Goal: Task Accomplishment & Management: Complete application form

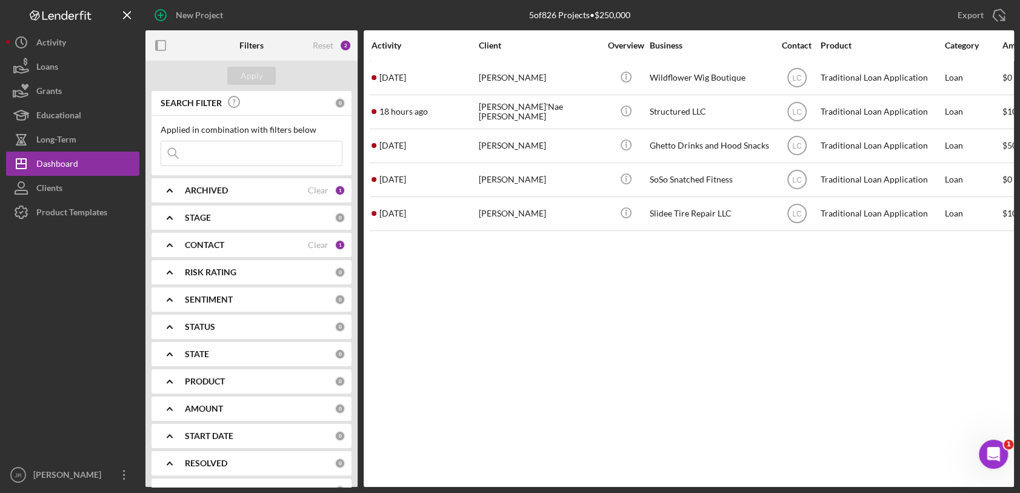
click at [199, 240] on b "CONTACT" at bounding box center [204, 245] width 39 height 10
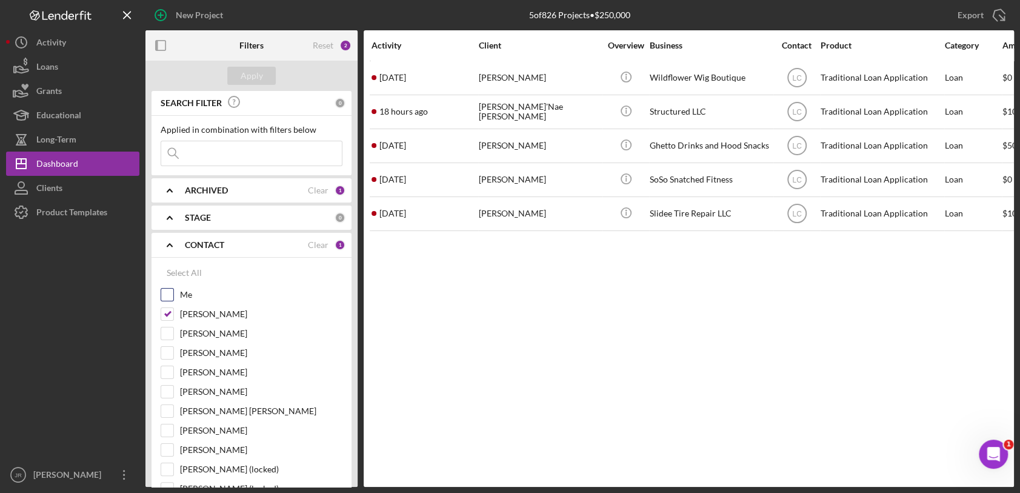
click at [165, 295] on input "Me" at bounding box center [167, 294] width 12 height 12
click at [165, 298] on input "Me" at bounding box center [167, 294] width 12 height 12
checkbox input "false"
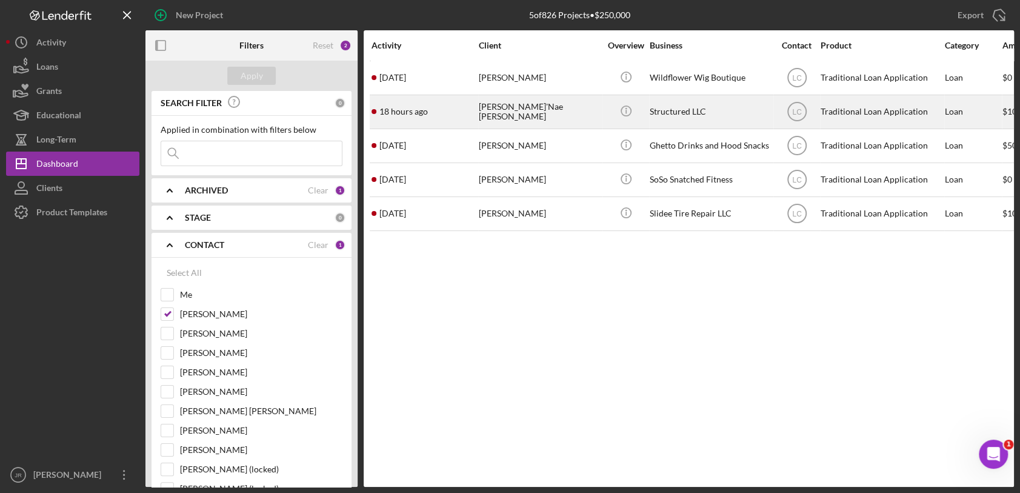
click at [708, 108] on div "Structured LLC" at bounding box center [710, 112] width 121 height 32
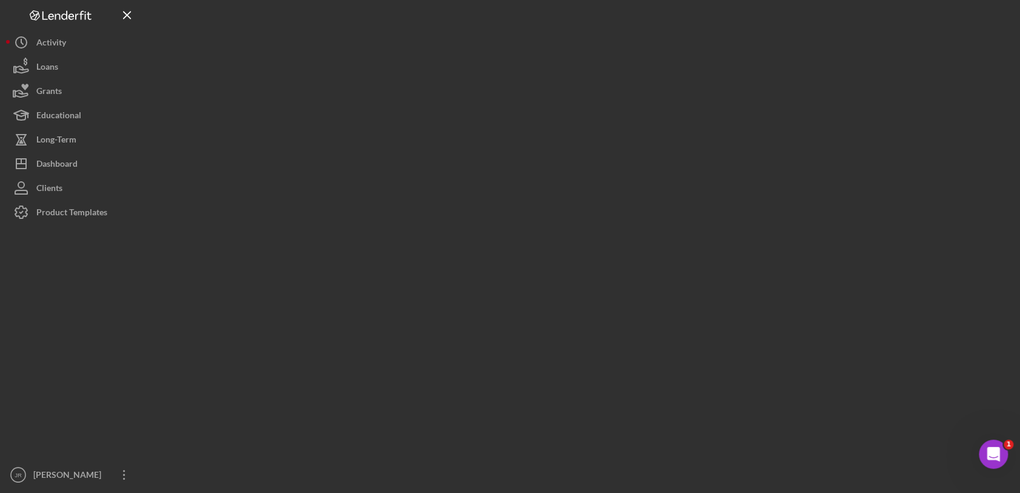
click at [708, 108] on div at bounding box center [579, 243] width 868 height 487
click at [395, 291] on div "Not found. Logo-Reversed Created with Sketch. Icon/Menu Close Icon/Dashboard Da…" at bounding box center [510, 243] width 1008 height 487
click at [58, 158] on div "Dashboard" at bounding box center [56, 165] width 41 height 27
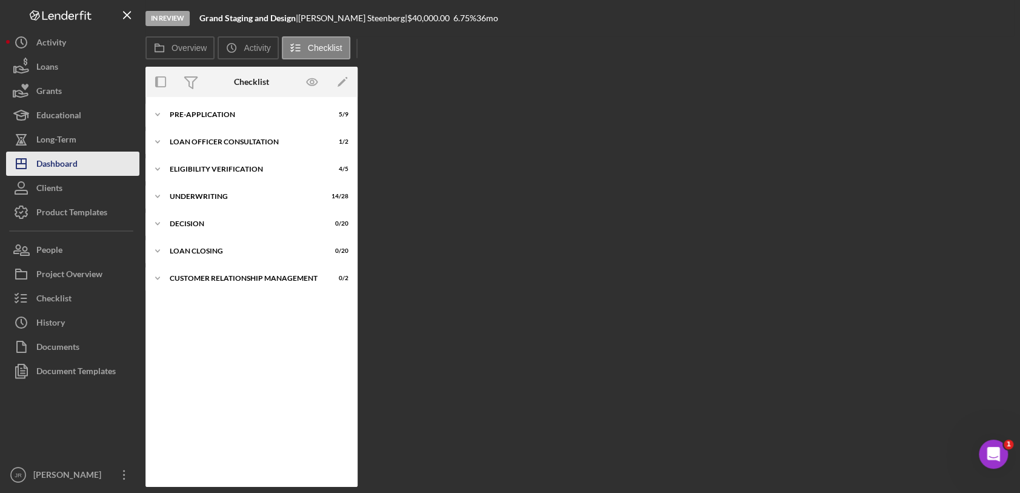
click at [75, 161] on div "Dashboard" at bounding box center [56, 165] width 41 height 27
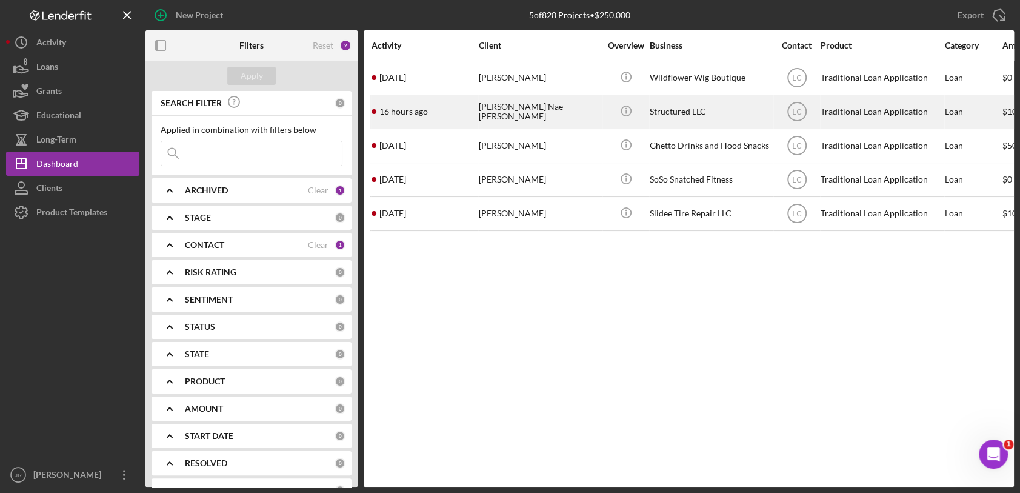
click at [519, 111] on div "[PERSON_NAME]'Nae [PERSON_NAME]" at bounding box center [539, 112] width 121 height 32
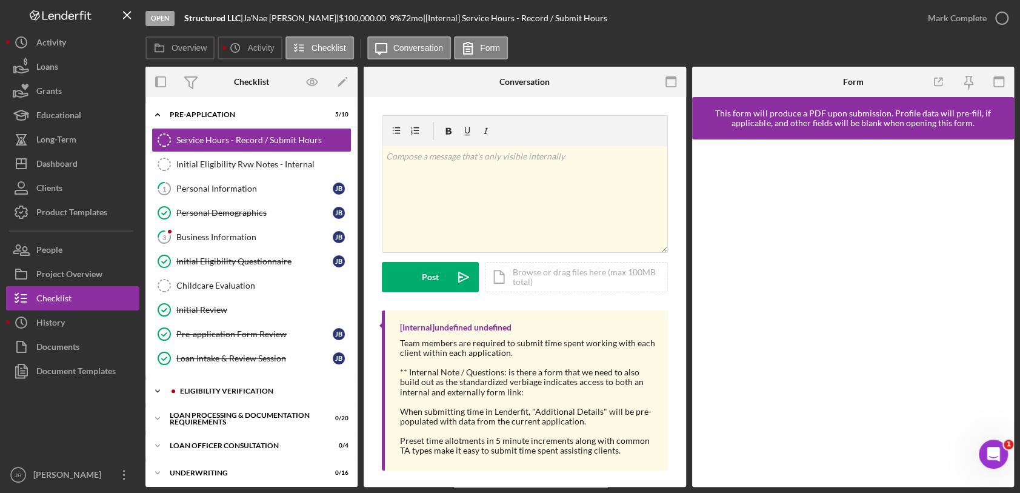
click at [214, 382] on div "Icon/Expander Eligibility Verification 0 / 13" at bounding box center [251, 391] width 212 height 24
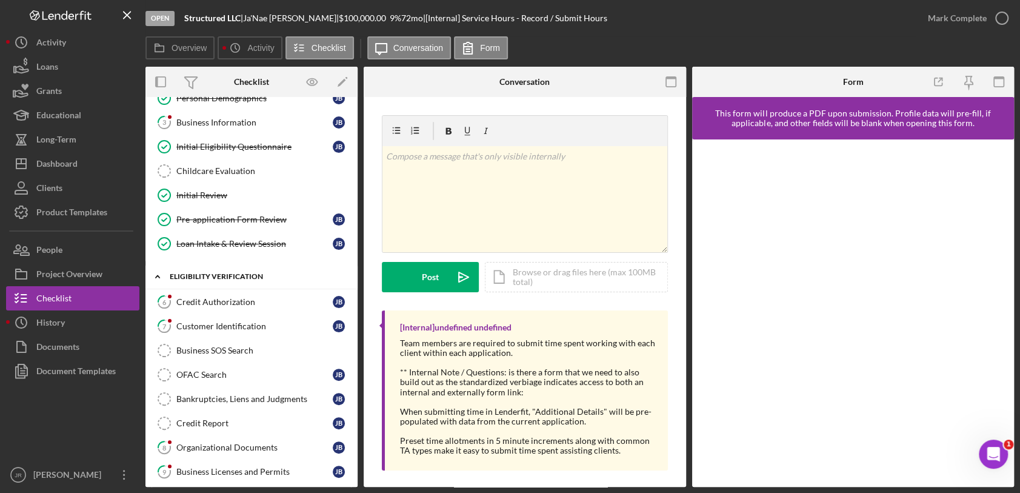
scroll to position [128, 0]
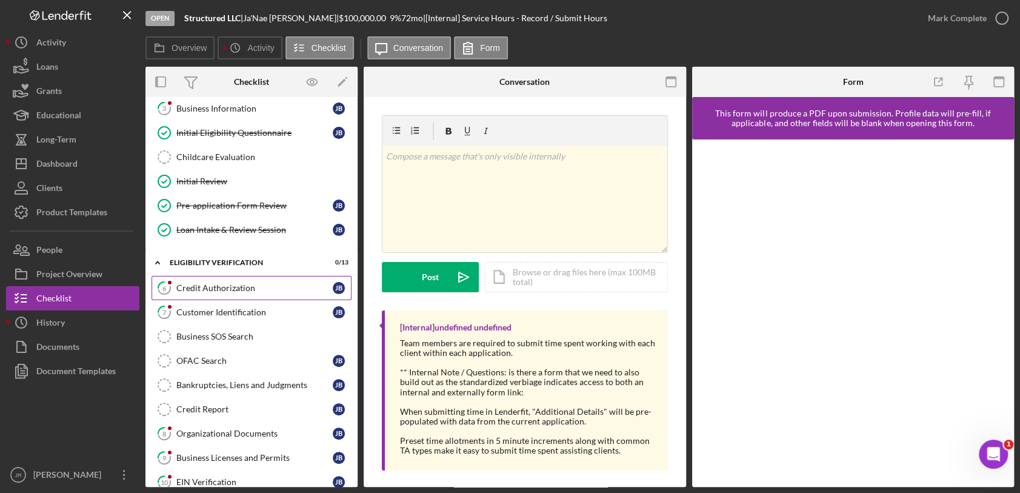
click at [217, 278] on link "6 Credit Authorization J B" at bounding box center [252, 288] width 200 height 24
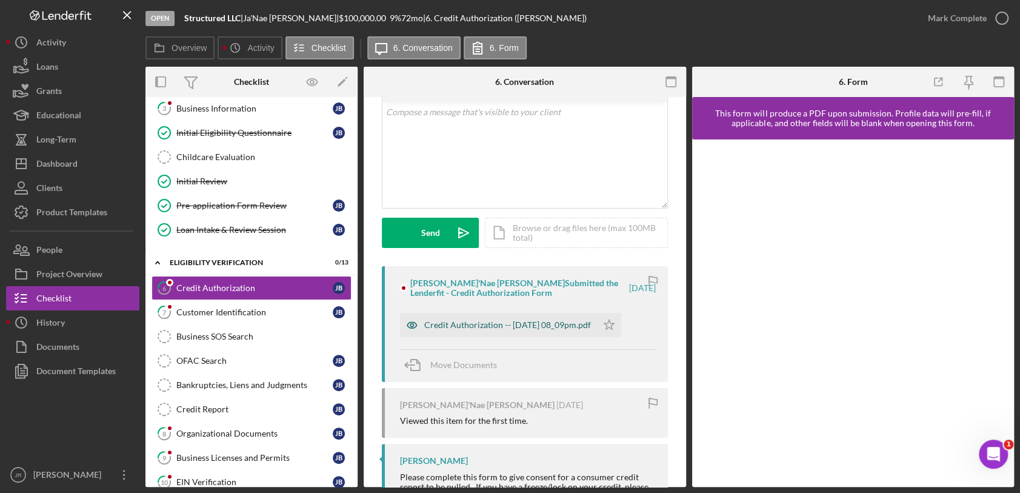
scroll to position [73, 0]
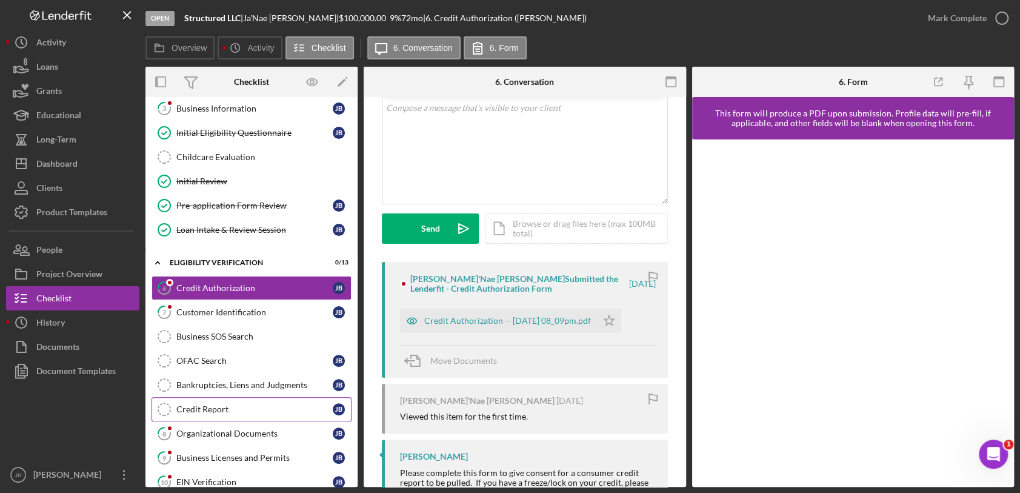
click at [199, 407] on div "Credit Report" at bounding box center [254, 409] width 156 height 10
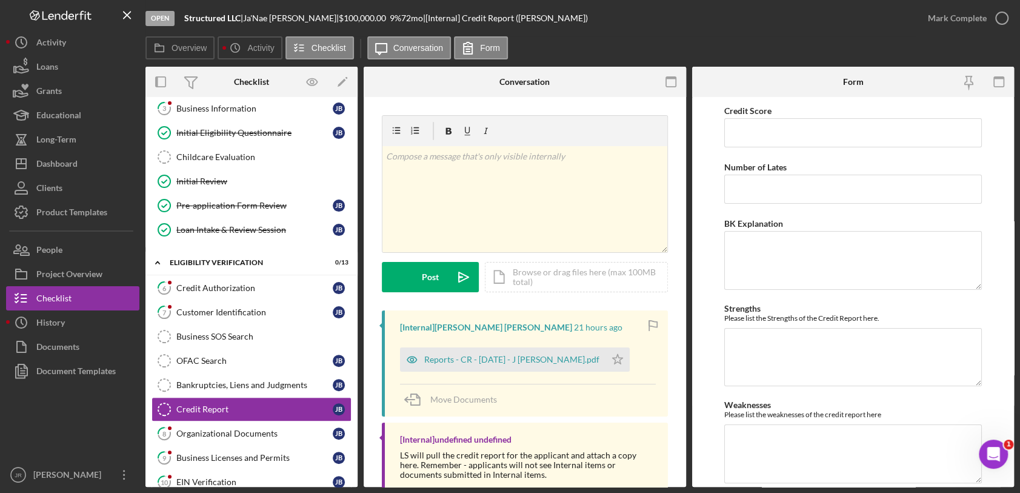
click at [476, 443] on div "[Internal] undefined undefined" at bounding box center [456, 440] width 112 height 10
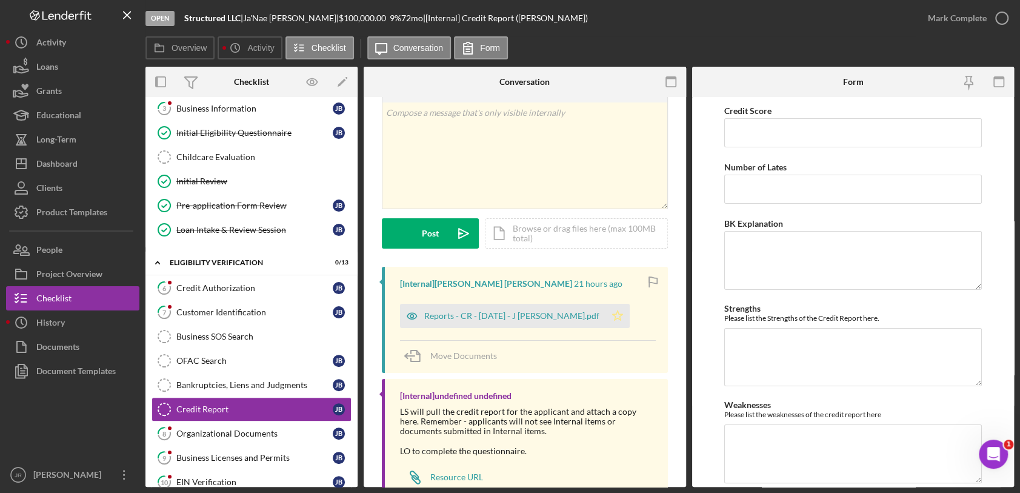
scroll to position [45, 0]
click at [236, 284] on div "Credit Authorization" at bounding box center [254, 288] width 156 height 10
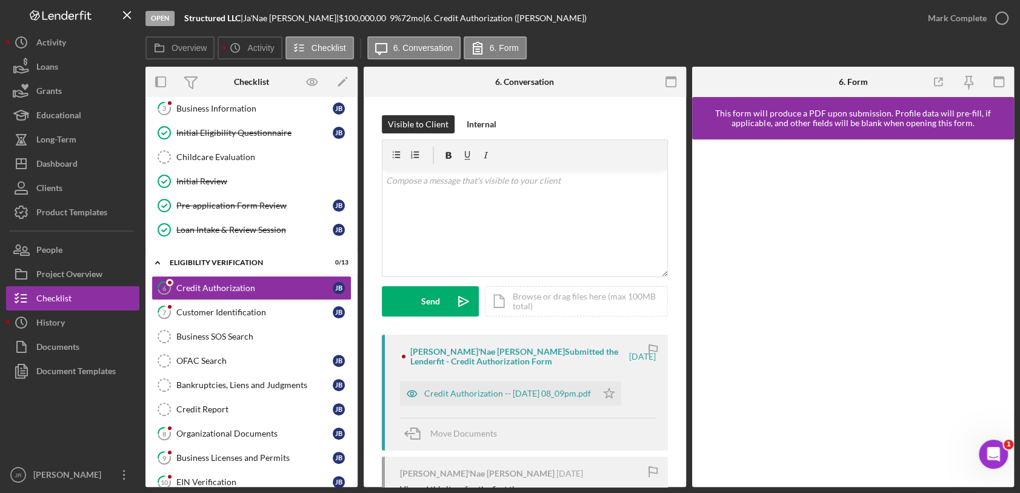
click at [468, 343] on div "Ja'Nae Bishop Submitted the Lenderfit - Credit Authorization Form 6 days ago Cr…" at bounding box center [525, 393] width 286 height 116
drag, startPoint x: 640, startPoint y: 399, endPoint x: 617, endPoint y: 394, distance: 23.5
click at [617, 394] on div "Credit Authorization -- 2025-08-07 08_09pm.pdf Icon/Star" at bounding box center [513, 390] width 227 height 30
click at [617, 394] on icon "Icon/Star" at bounding box center [609, 393] width 24 height 24
click at [588, 396] on div "Credit Authorization -- 2025-08-07 08_09pm.pdf" at bounding box center [507, 393] width 167 height 10
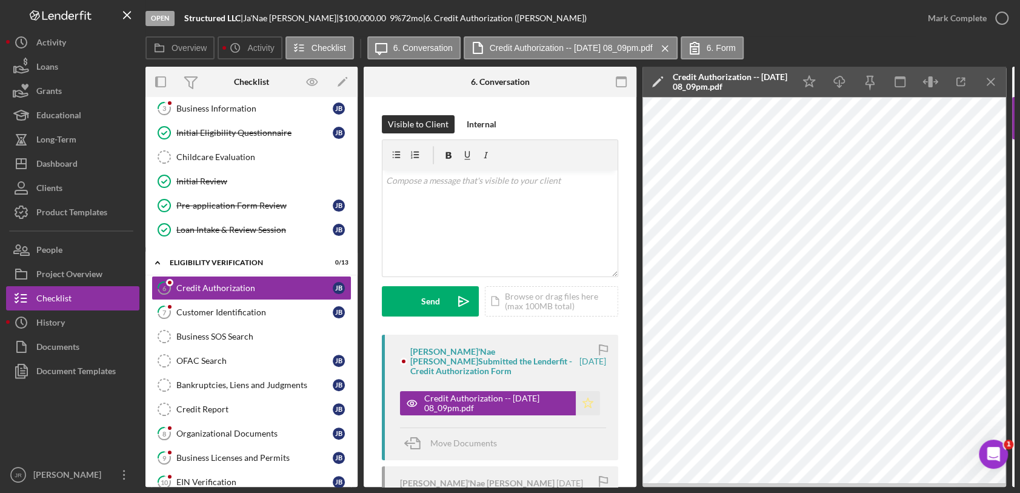
click at [580, 393] on icon "Icon/Star" at bounding box center [588, 403] width 24 height 24
click at [917, 16] on icon "button" at bounding box center [1002, 18] width 30 height 30
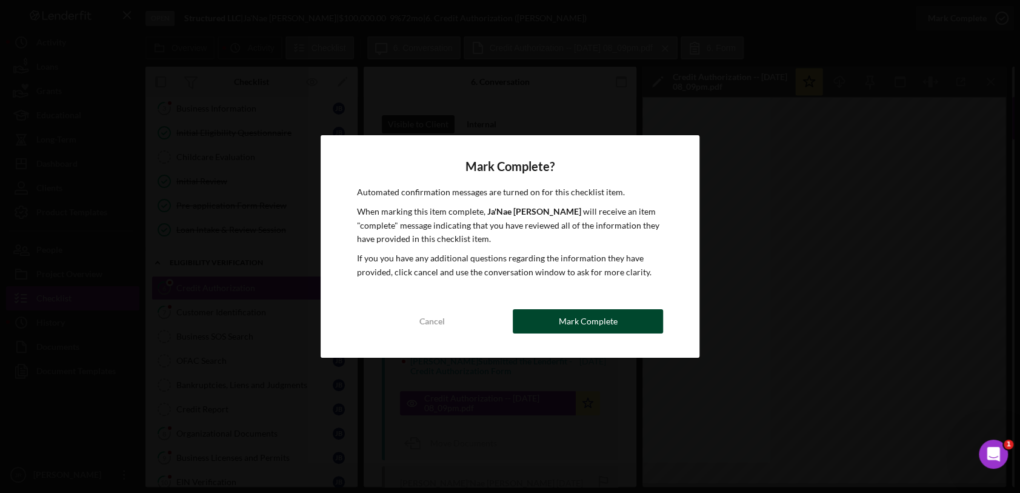
click at [608, 324] on div "Mark Complete" at bounding box center [588, 321] width 59 height 24
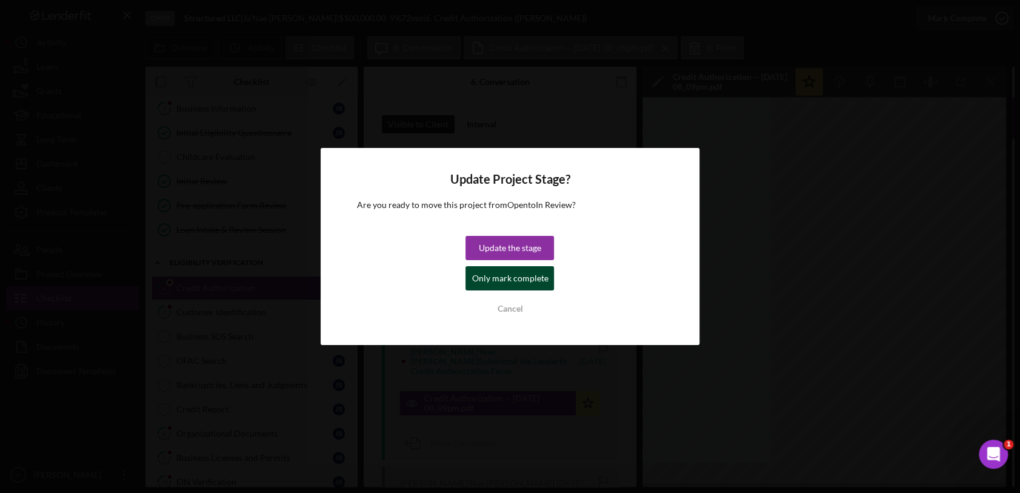
click at [512, 279] on div "Only mark complete" at bounding box center [510, 278] width 76 height 24
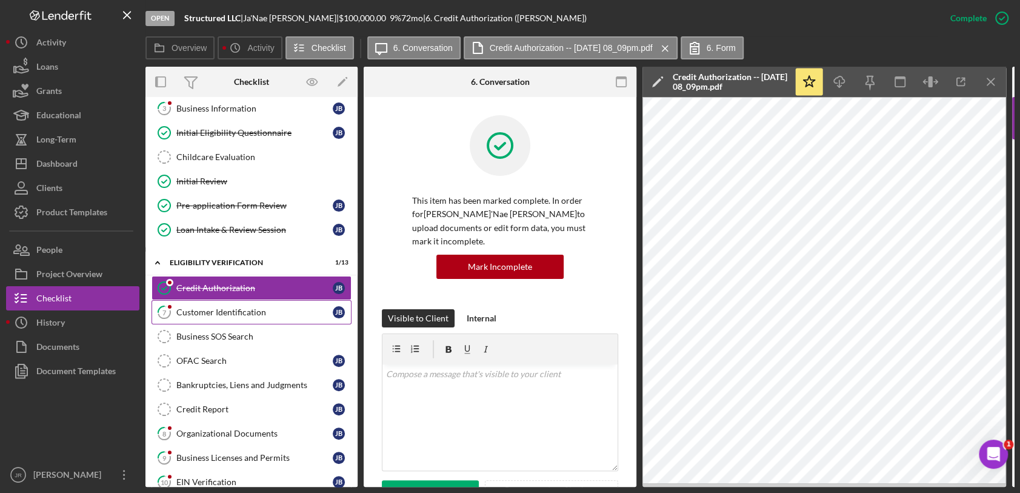
click at [213, 308] on div "Customer Identification" at bounding box center [254, 312] width 156 height 10
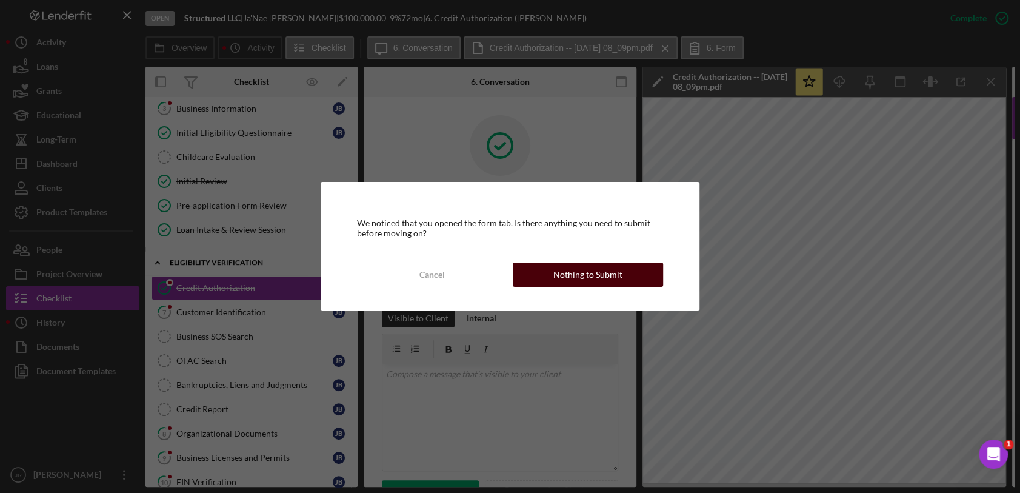
click at [559, 269] on div "Nothing to Submit" at bounding box center [587, 274] width 69 height 24
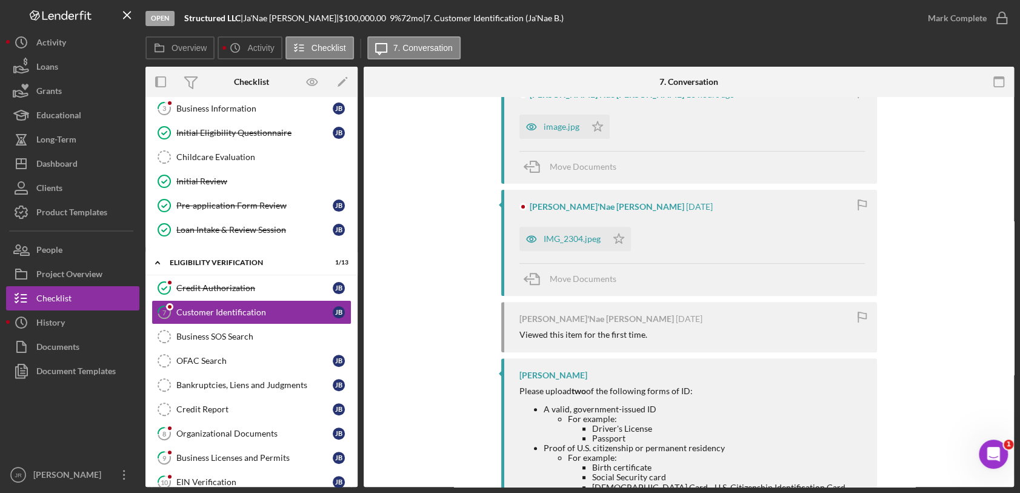
scroll to position [255, 0]
click at [566, 244] on div "IMG_2304.jpeg" at bounding box center [572, 241] width 57 height 10
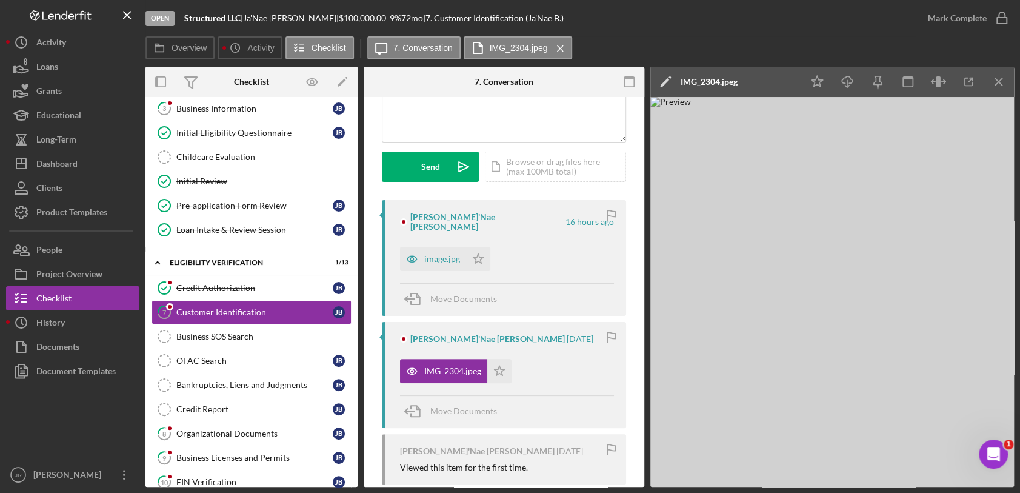
scroll to position [134, 0]
click at [497, 359] on icon "Icon/Star" at bounding box center [499, 371] width 24 height 24
click at [442, 255] on div "image.jpg" at bounding box center [442, 260] width 36 height 10
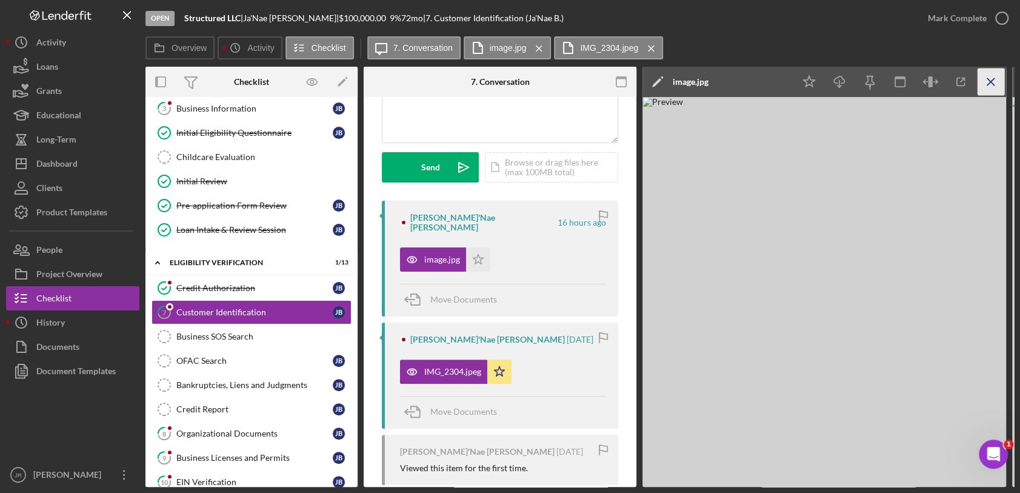
click at [917, 85] on line "button" at bounding box center [990, 81] width 7 height 7
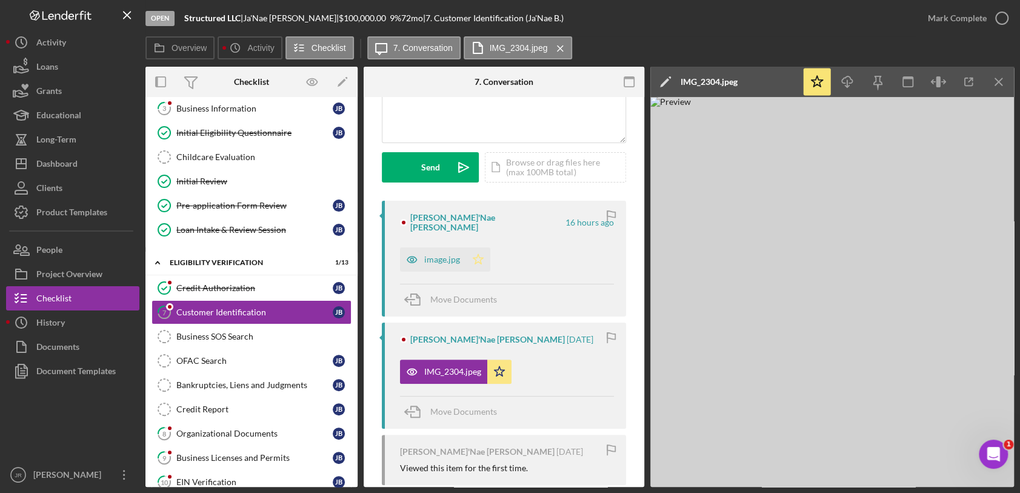
click at [472, 251] on icon "Icon/Star" at bounding box center [478, 259] width 24 height 24
click at [246, 332] on div "Business SOS Search" at bounding box center [263, 337] width 175 height 10
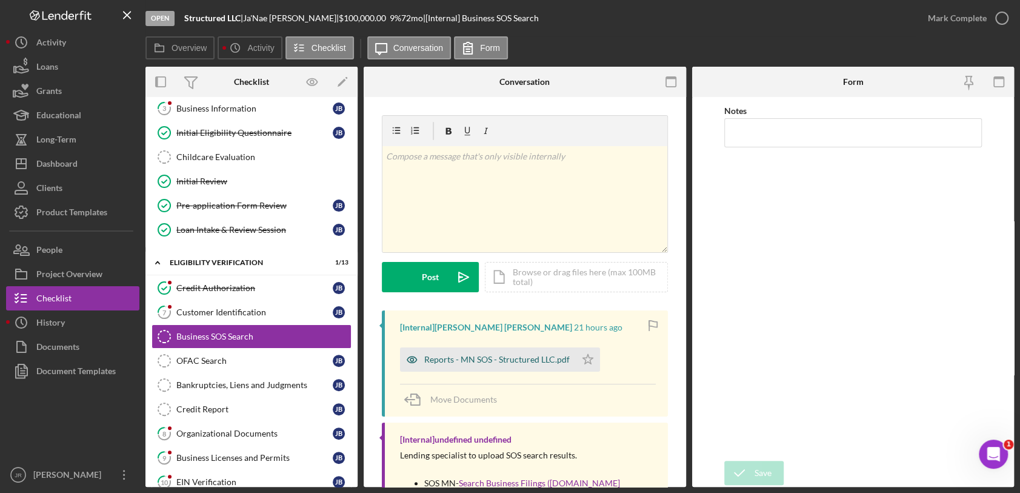
click at [502, 355] on div "Reports - MN SOS - Structured LLC.pdf" at bounding box center [496, 360] width 145 height 10
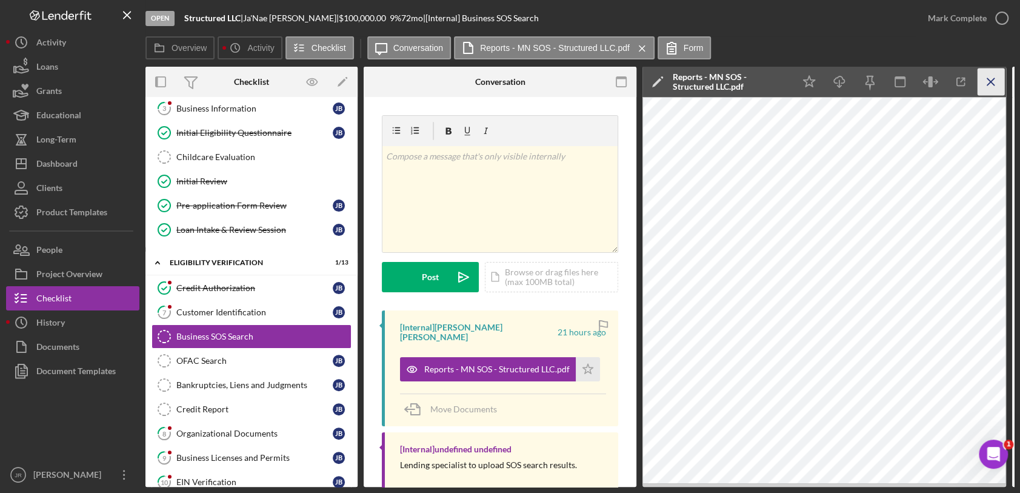
click at [917, 82] on icon "Icon/Menu Close" at bounding box center [991, 81] width 27 height 27
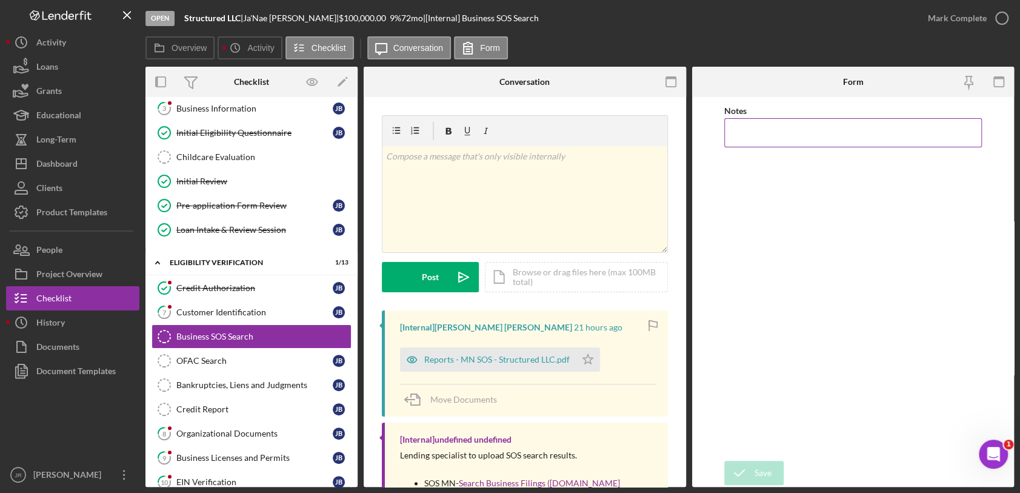
click at [917, 126] on input "Notes" at bounding box center [853, 132] width 258 height 29
type input "Active and In good Standing"
click at [760, 443] on div "Save" at bounding box center [763, 473] width 17 height 24
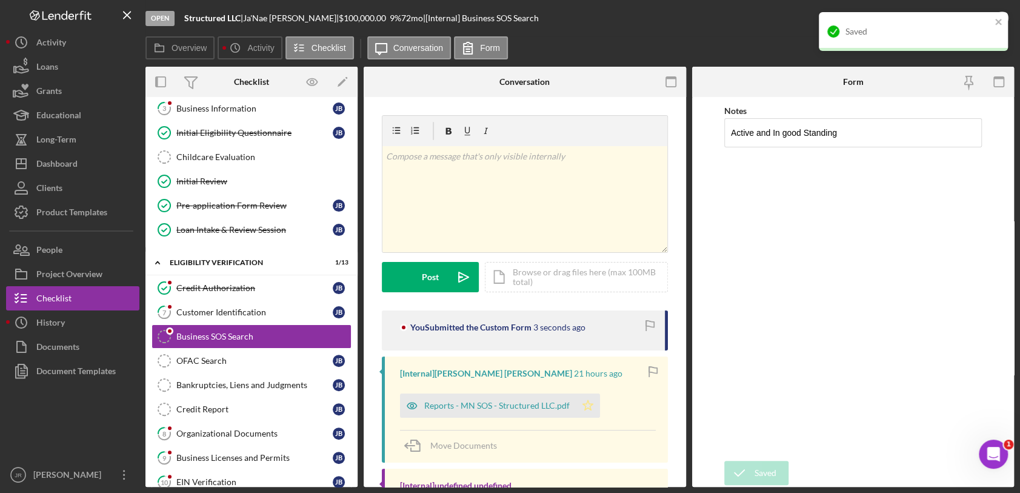
click at [595, 405] on icon "Icon/Star" at bounding box center [588, 405] width 24 height 24
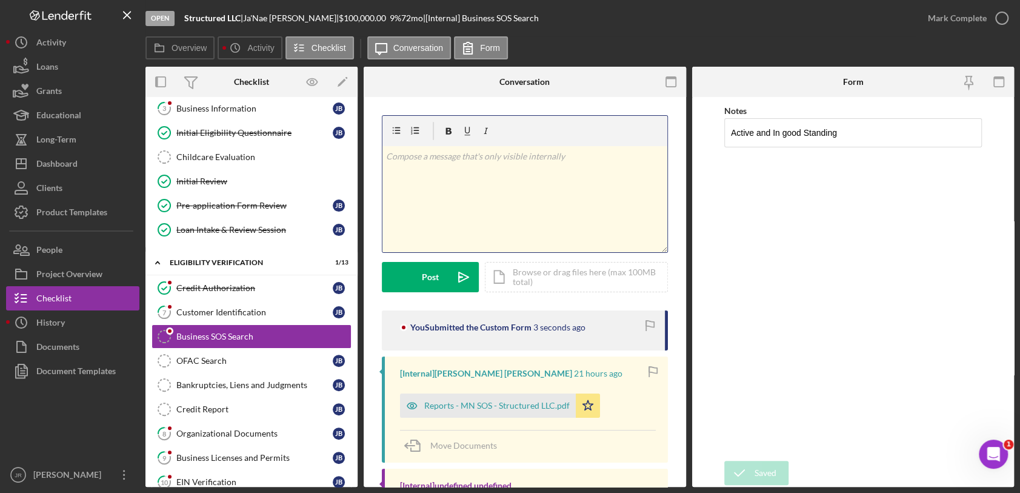
click at [491, 202] on div "v Color teal Color pink Remove color Add row above Add row below Add column bef…" at bounding box center [524, 199] width 285 height 106
click at [658, 159] on li "Need to confirm if Ja'Nae will be completing the DBA for Structured" at bounding box center [534, 161] width 267 height 13
click at [653, 160] on p "Need to confirm if Ja'Nae will be completing the DBA for Structured" at bounding box center [533, 161] width 259 height 13
click at [509, 176] on p "Need to confirm if Ja'Nae will be completing the DBA for Structured Childcare L…" at bounding box center [533, 168] width 259 height 27
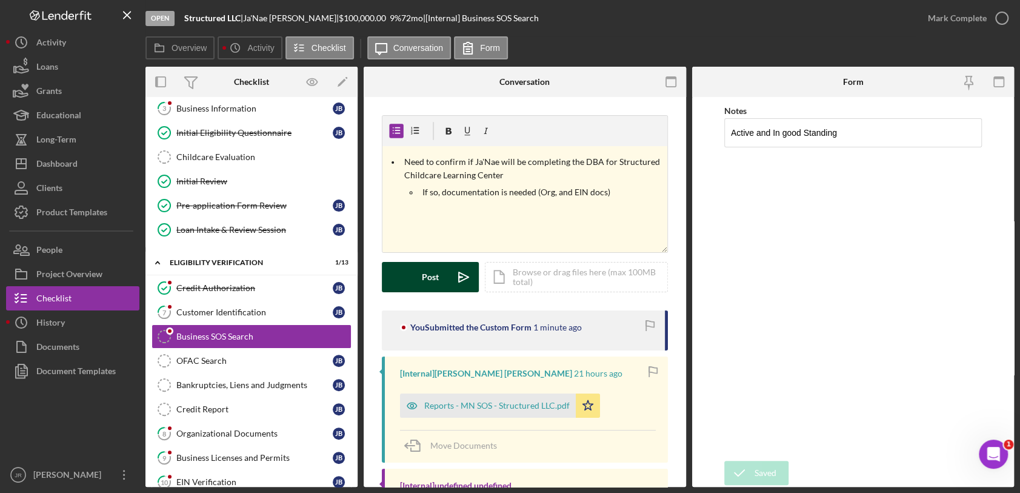
click at [419, 276] on button "Post Icon/icon-invite-send" at bounding box center [430, 277] width 97 height 30
click at [455, 270] on icon "Icon/icon-invite-send" at bounding box center [463, 277] width 30 height 30
click at [785, 22] on div "Open Structured LLC | Ja'Nae Bishop | $100,000.00 9 % 72 mo | [Internal] Busine…" at bounding box center [530, 18] width 770 height 36
click at [757, 252] on div "Notes Active and In good Standing" at bounding box center [853, 279] width 258 height 352
click at [815, 42] on div "Overview Icon/History Activity Checklist Icon/Message Conversation Form" at bounding box center [579, 48] width 868 height 24
